Goal: Information Seeking & Learning: Learn about a topic

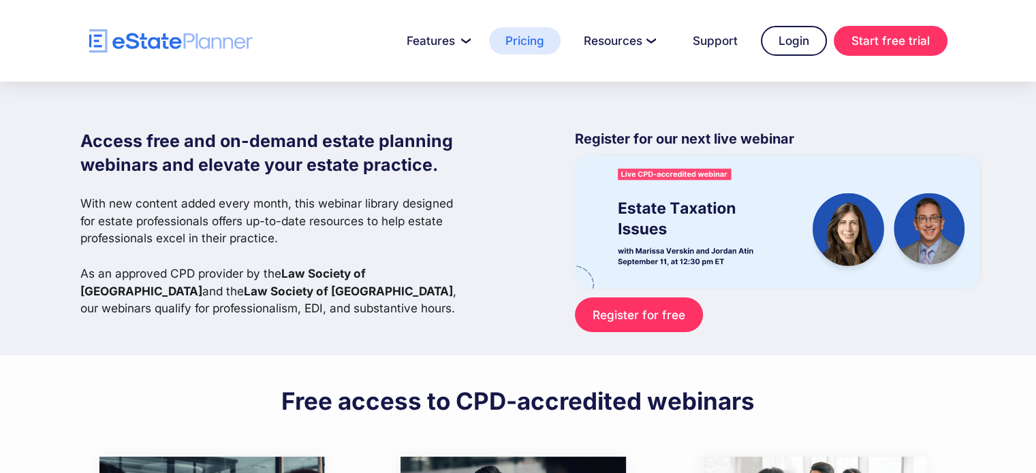
click at [525, 40] on link "Pricing" at bounding box center [525, 40] width 72 height 27
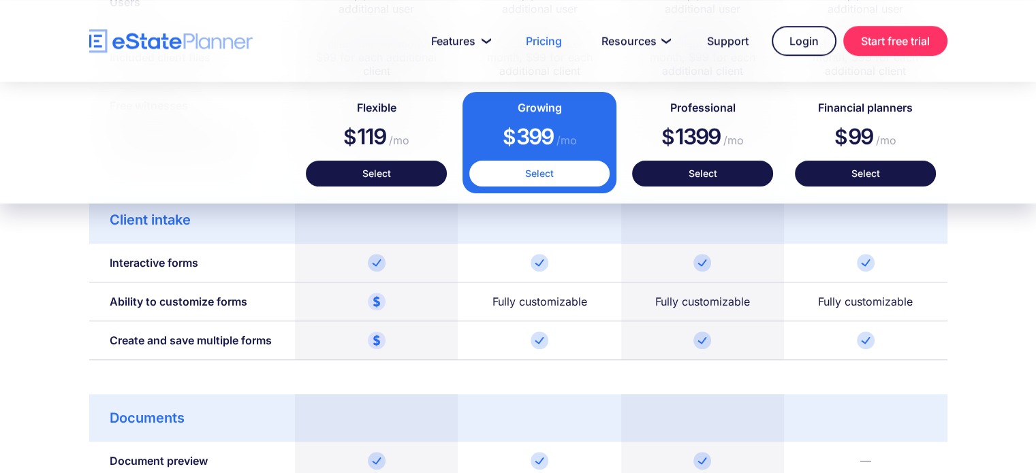
scroll to position [681, 0]
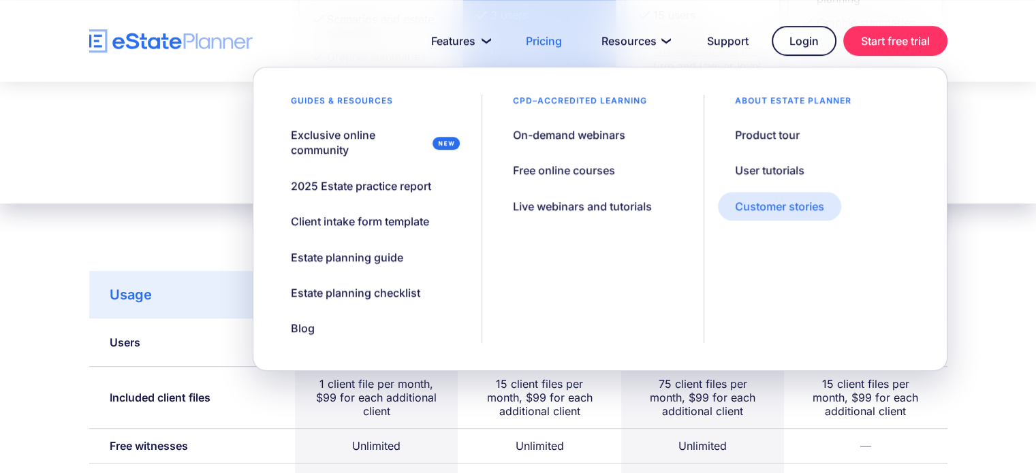
click at [766, 207] on div "Customer stories" at bounding box center [779, 206] width 89 height 15
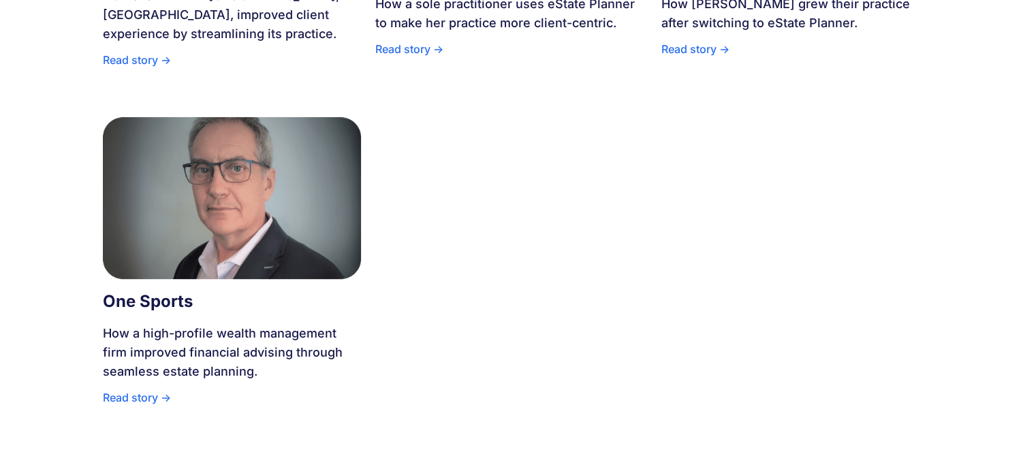
scroll to position [545, 0]
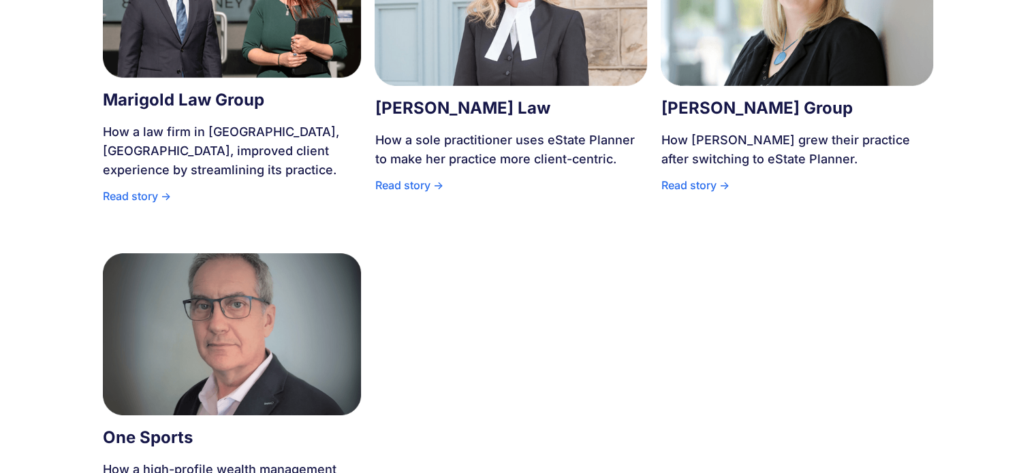
click at [401, 187] on div "Read story ->" at bounding box center [511, 189] width 273 height 26
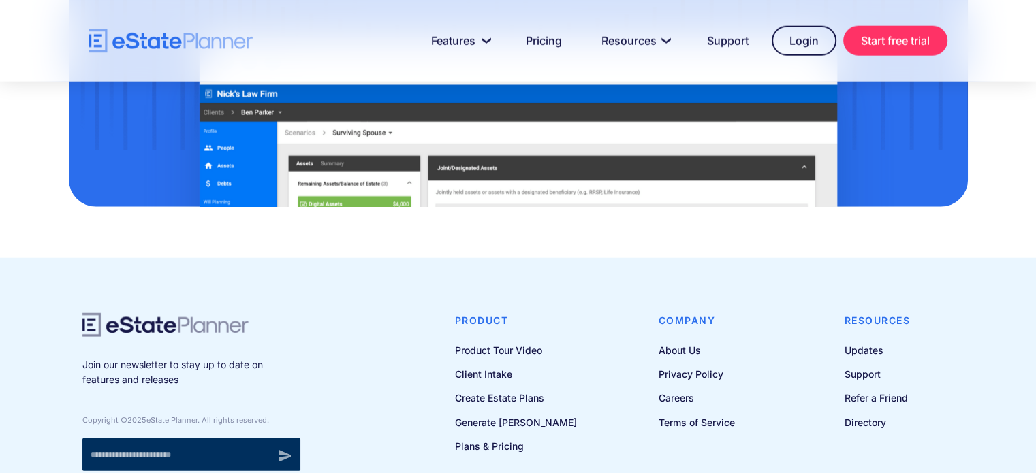
scroll to position [3489, 0]
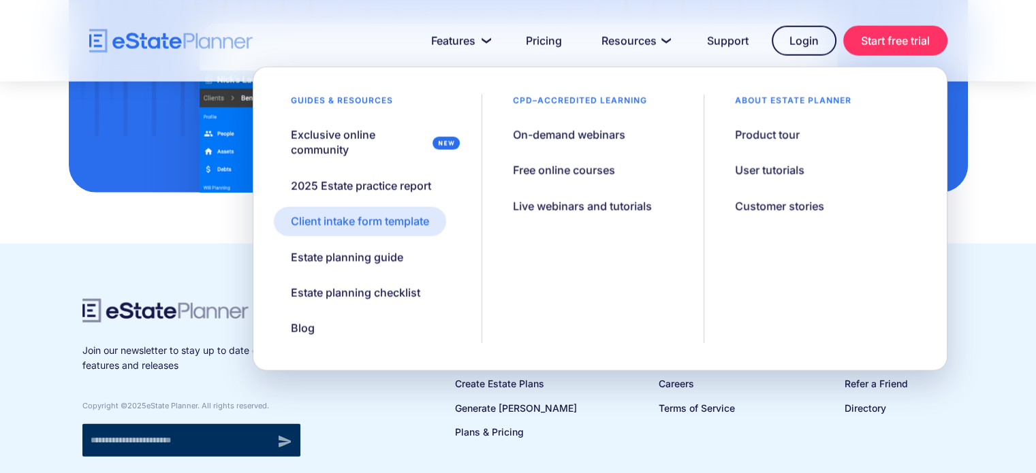
click at [376, 217] on div "Client intake form template" at bounding box center [360, 221] width 138 height 15
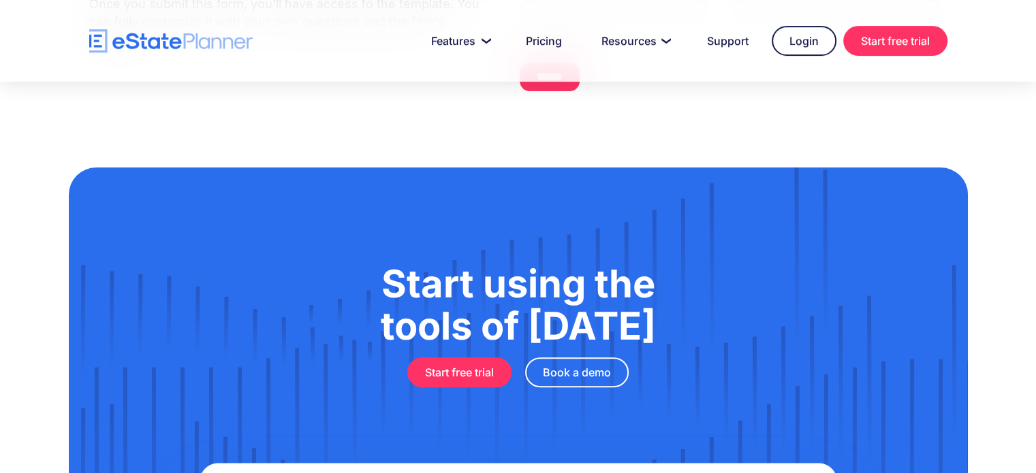
scroll to position [136, 0]
